Goal: Register for event/course

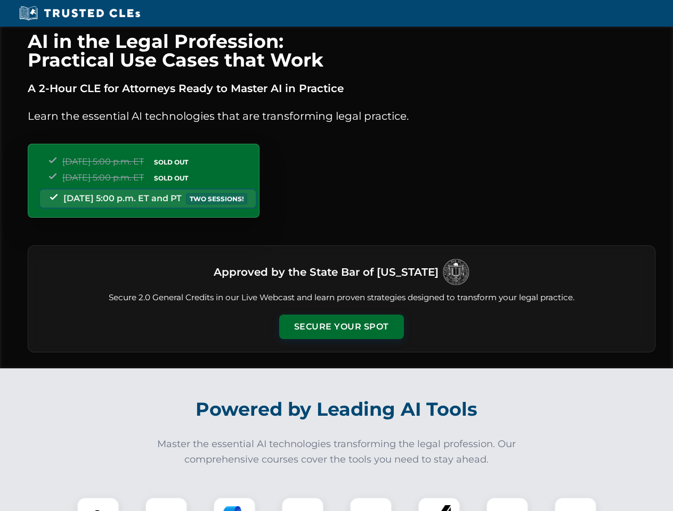
click at [341, 327] on button "Secure Your Spot" at bounding box center [341, 327] width 125 height 24
click at [98, 504] on img at bounding box center [98, 518] width 31 height 31
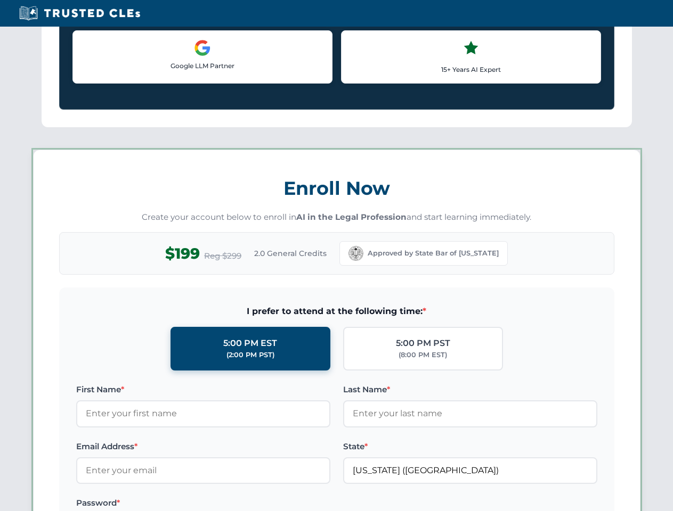
click at [234, 504] on label "Password *" at bounding box center [203, 503] width 254 height 13
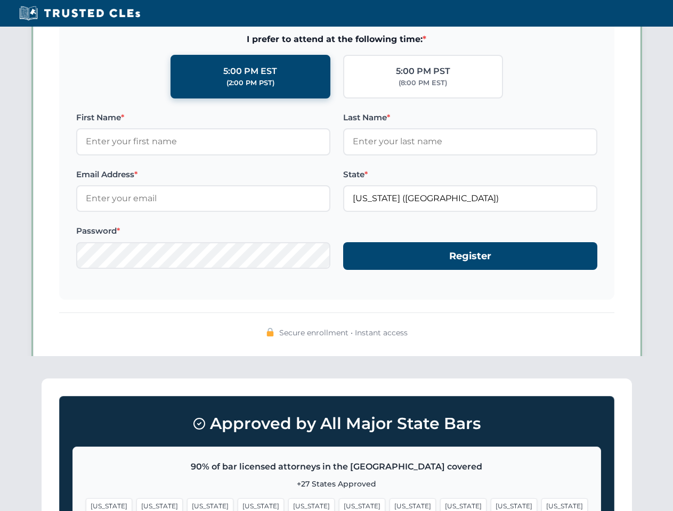
click at [490, 504] on span "[US_STATE]" at bounding box center [513, 505] width 46 height 15
